Goal: Information Seeking & Learning: Learn about a topic

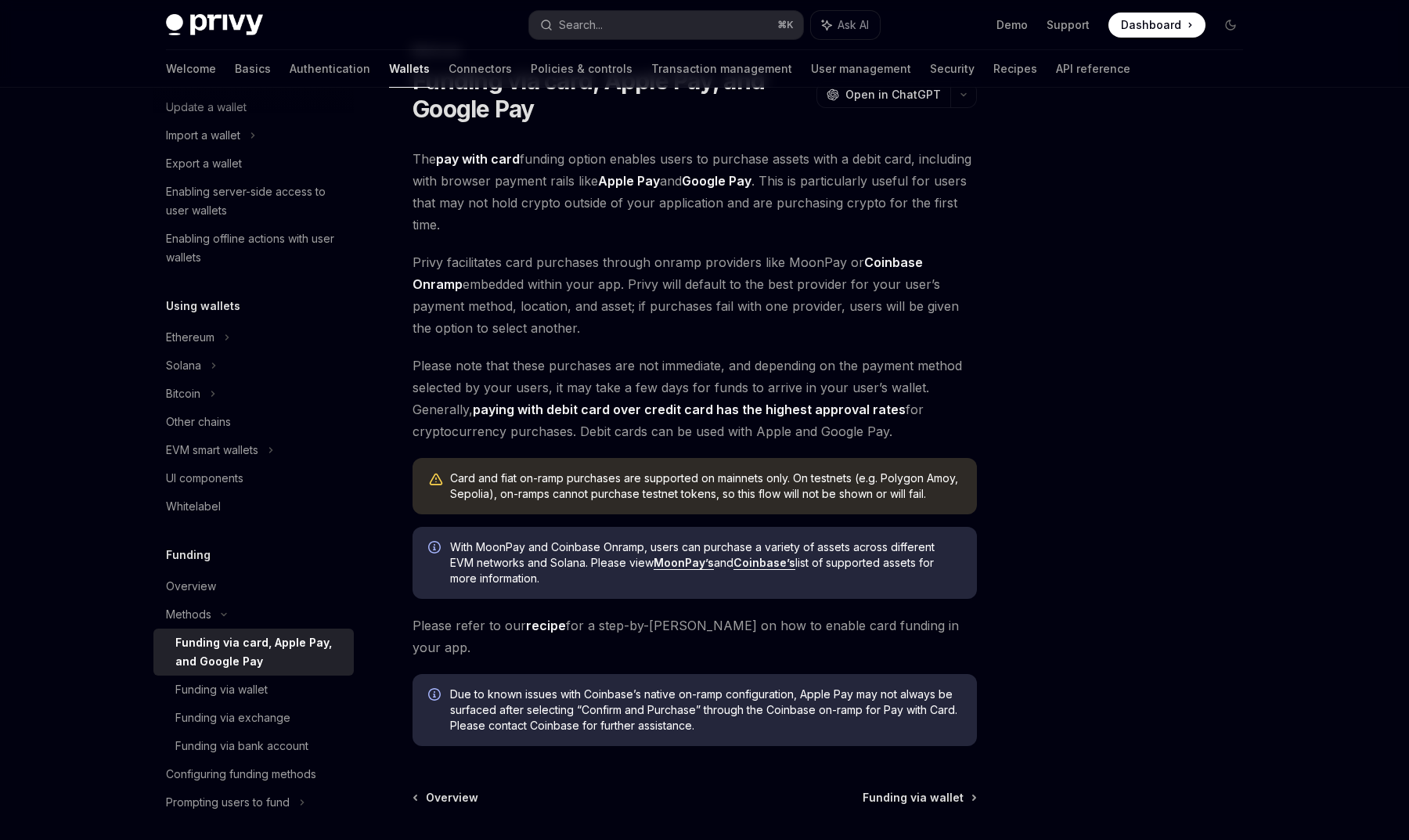
scroll to position [182, 0]
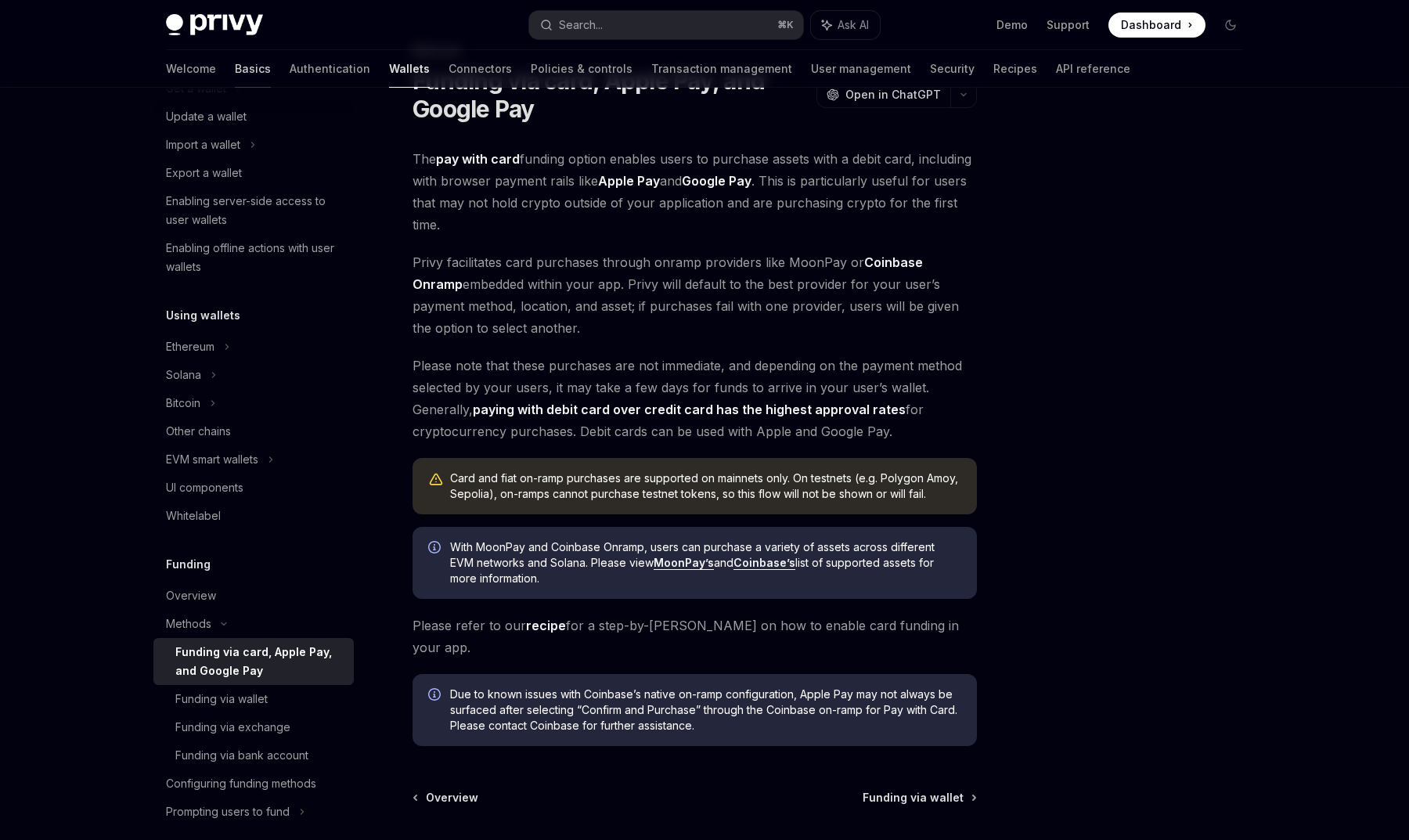
click at [235, 64] on link "Basics" at bounding box center [253, 69] width 36 height 38
type textarea "*"
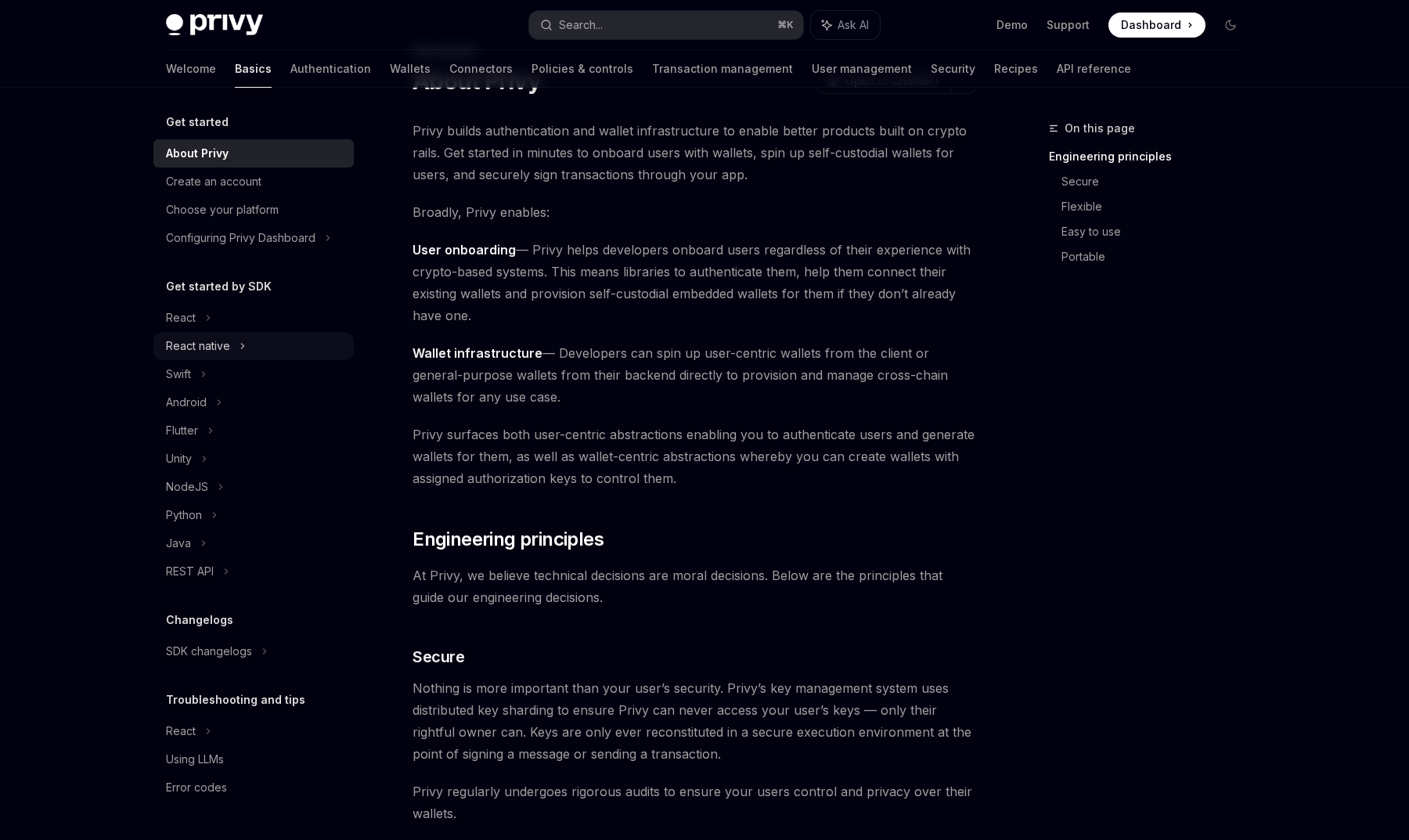
click at [229, 348] on div "React native" at bounding box center [197, 345] width 64 height 19
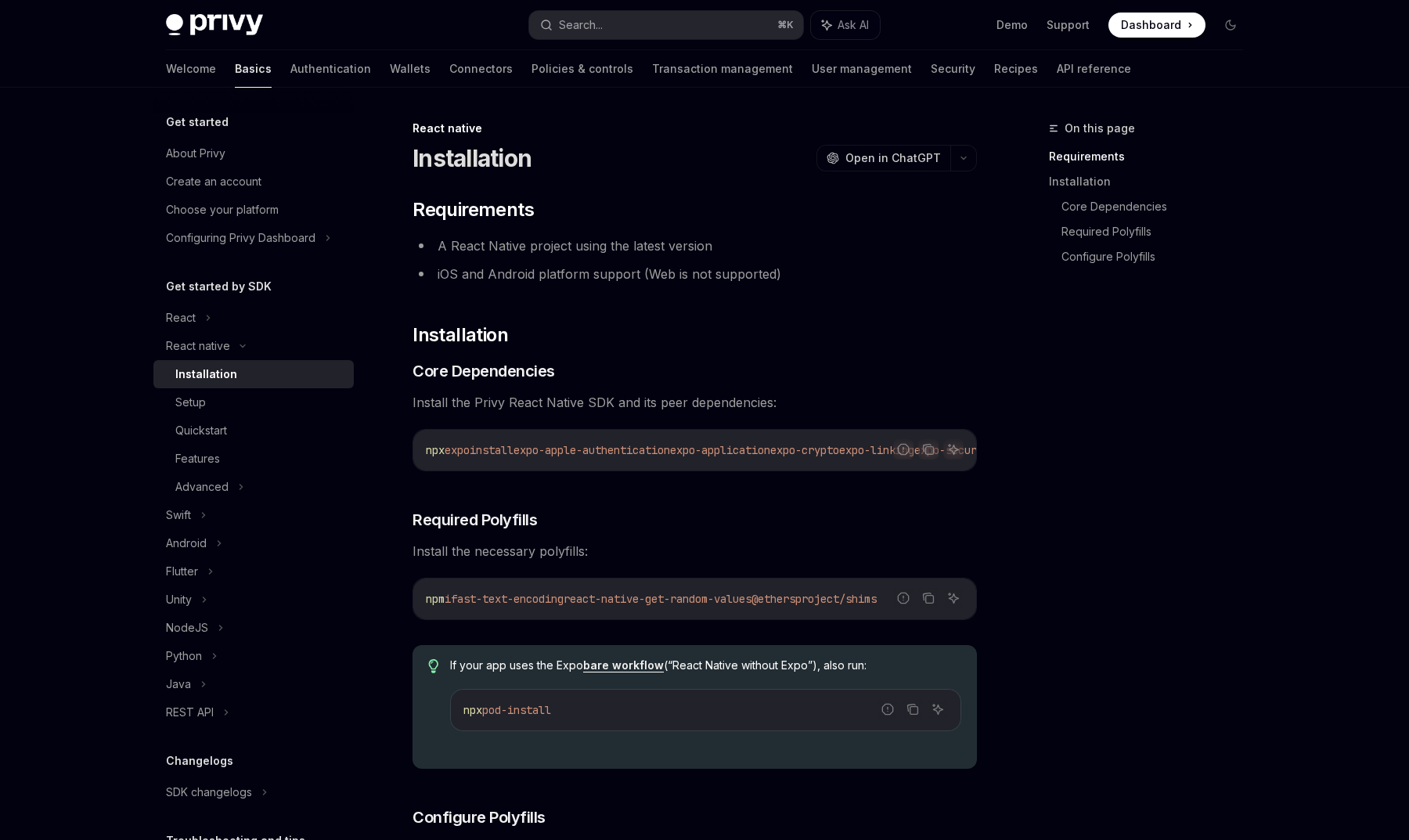
click at [237, 435] on div "Quickstart" at bounding box center [259, 431] width 170 height 19
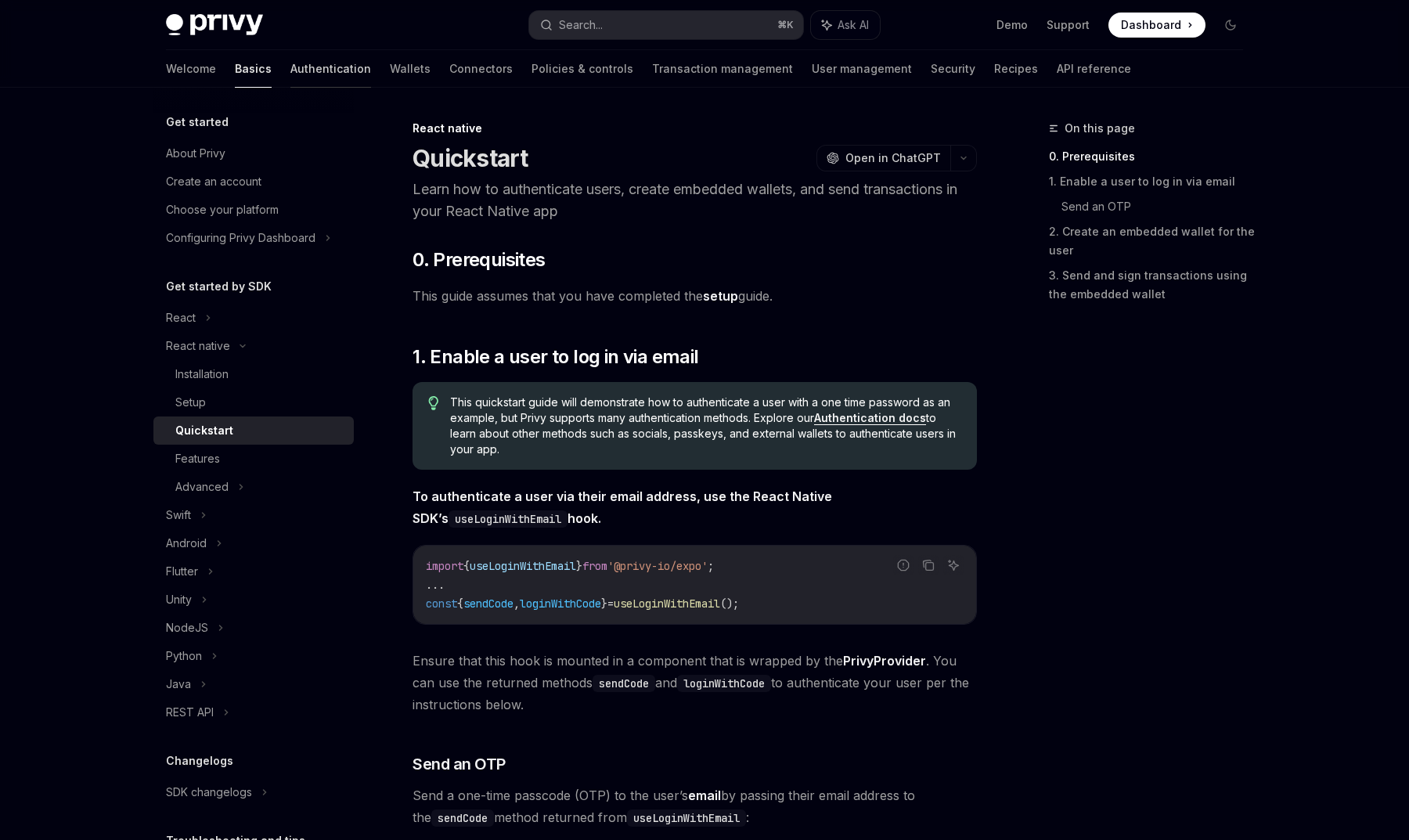
click at [291, 66] on link "Authentication" at bounding box center [331, 69] width 81 height 38
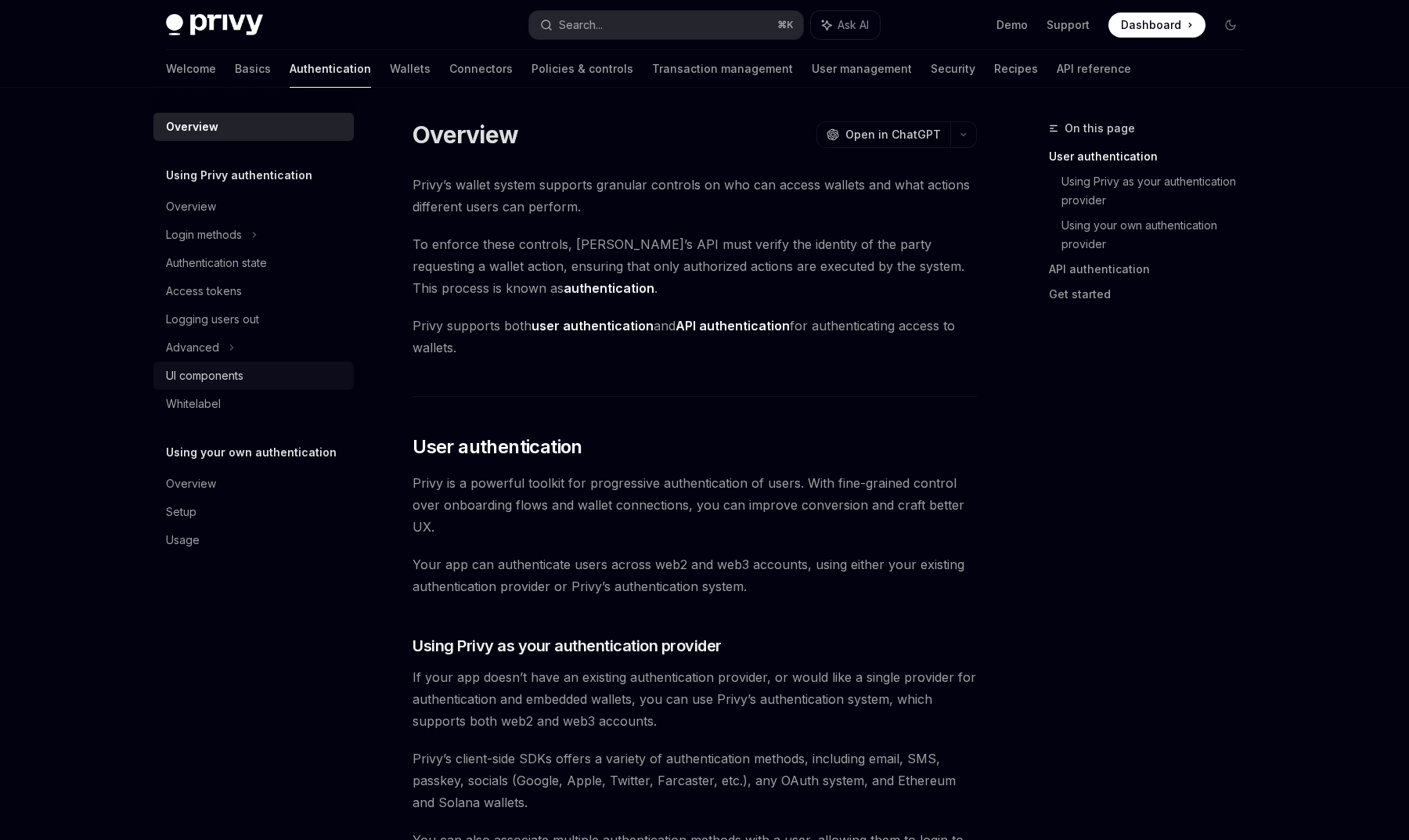
click at [245, 368] on div "UI components" at bounding box center [255, 375] width 179 height 19
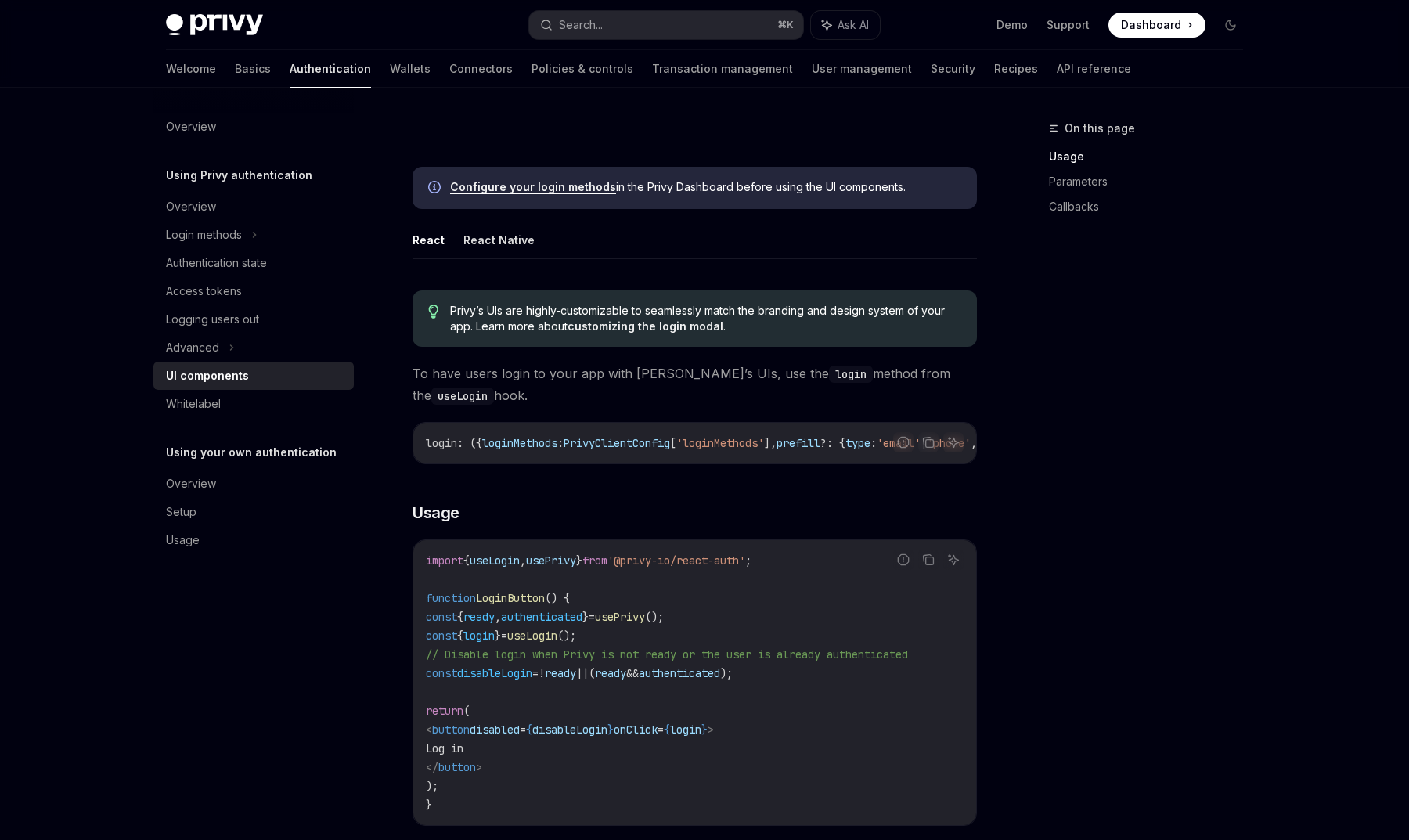
scroll to position [691, 0]
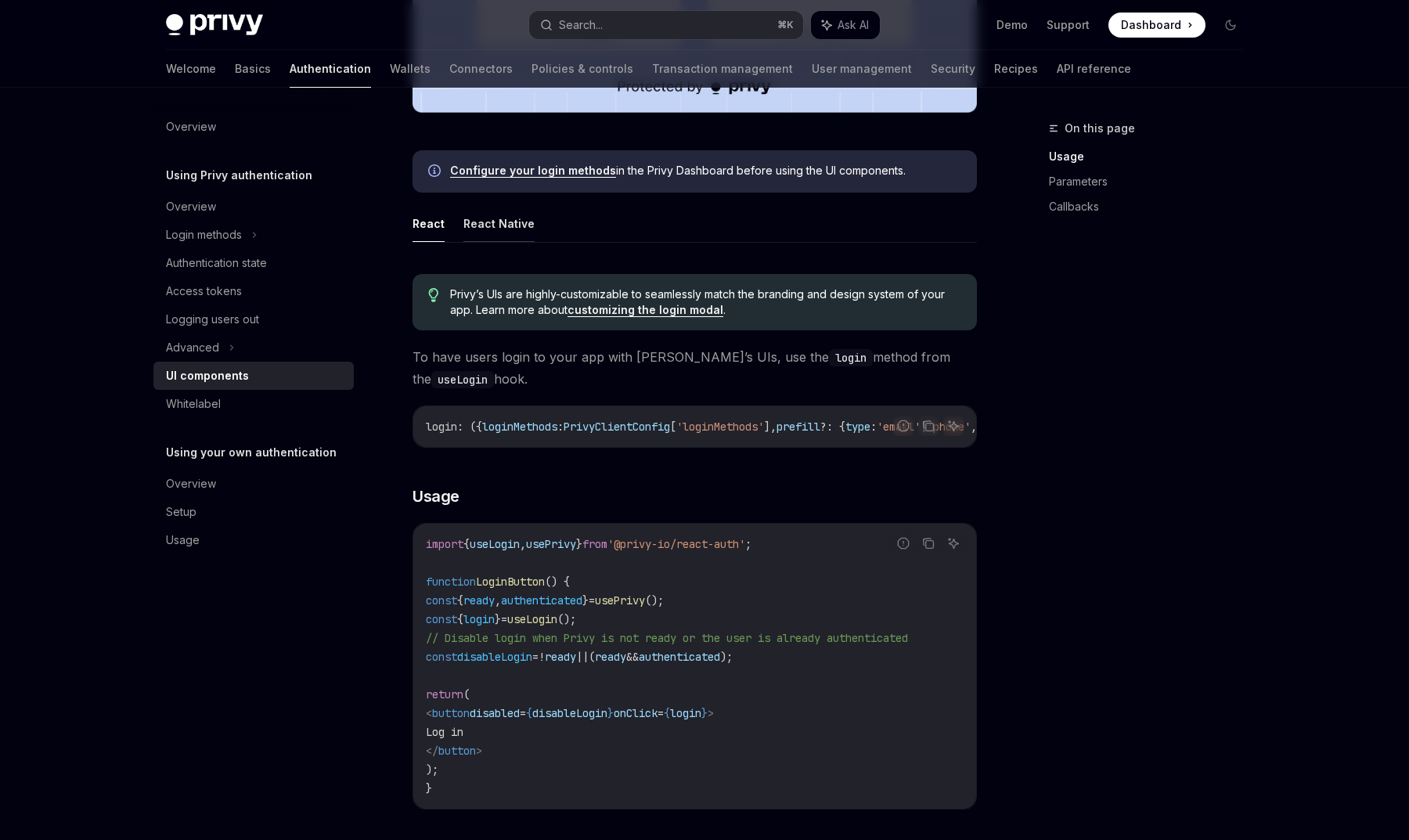
click at [502, 220] on button "React Native" at bounding box center [498, 223] width 71 height 37
type textarea "*"
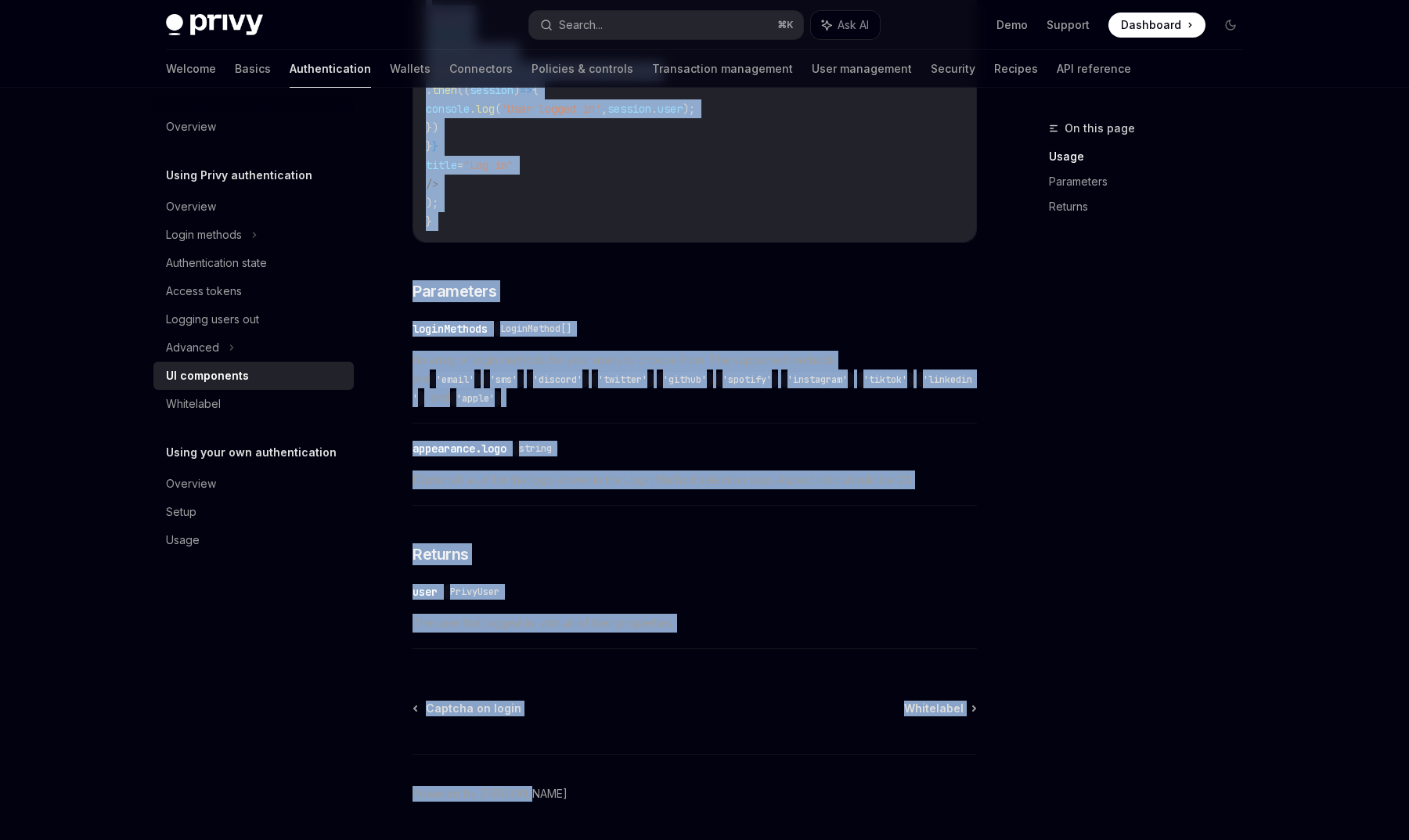
scroll to position [1438, 0]
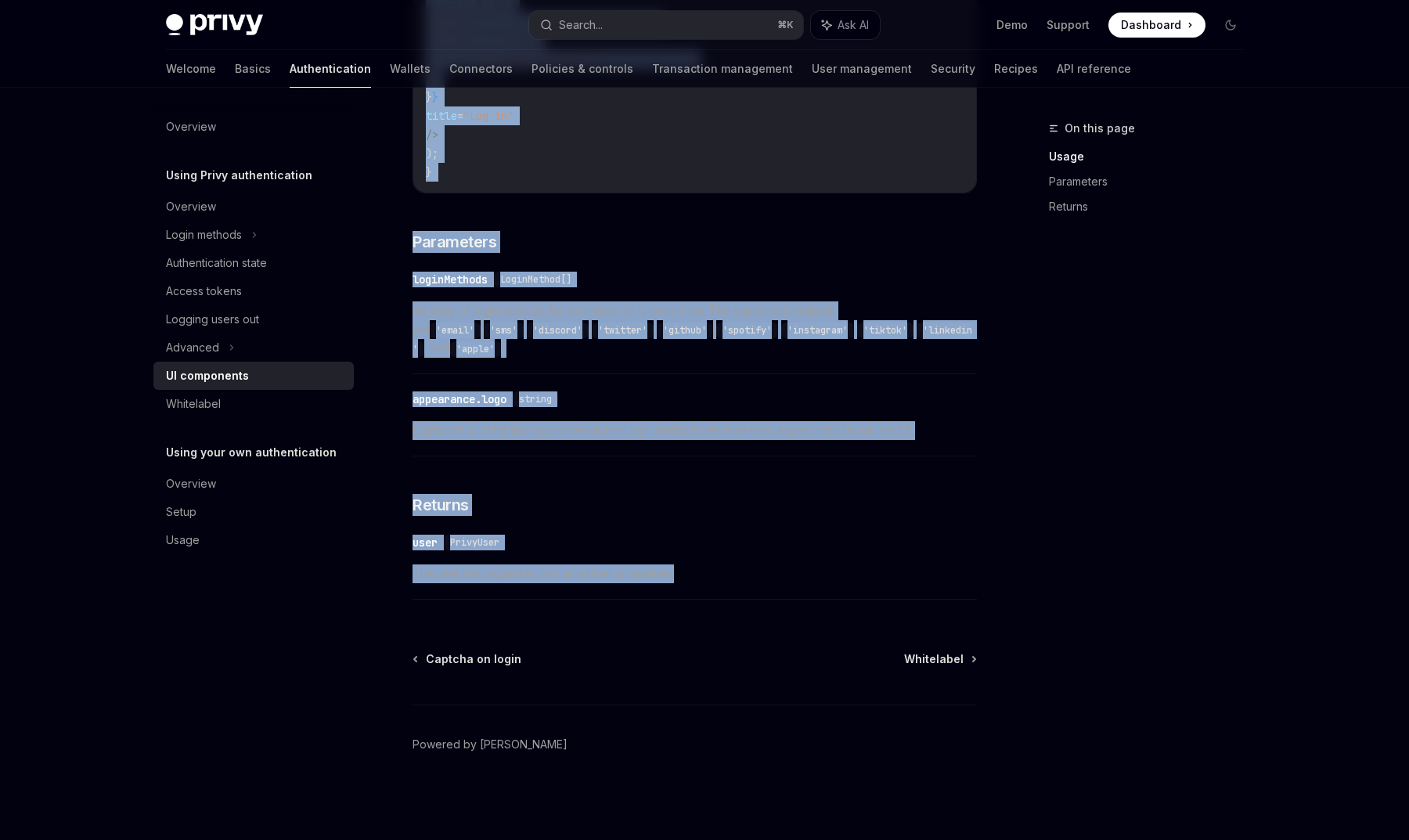
drag, startPoint x: 416, startPoint y: 154, endPoint x: 697, endPoint y: 583, distance: 512.8
copy div "LO ipsumdolor SitaME Cons ad ElitSED DoeiUS Temp in UtlaBOR Etdol magnaali enim…"
